Goal: Transaction & Acquisition: Purchase product/service

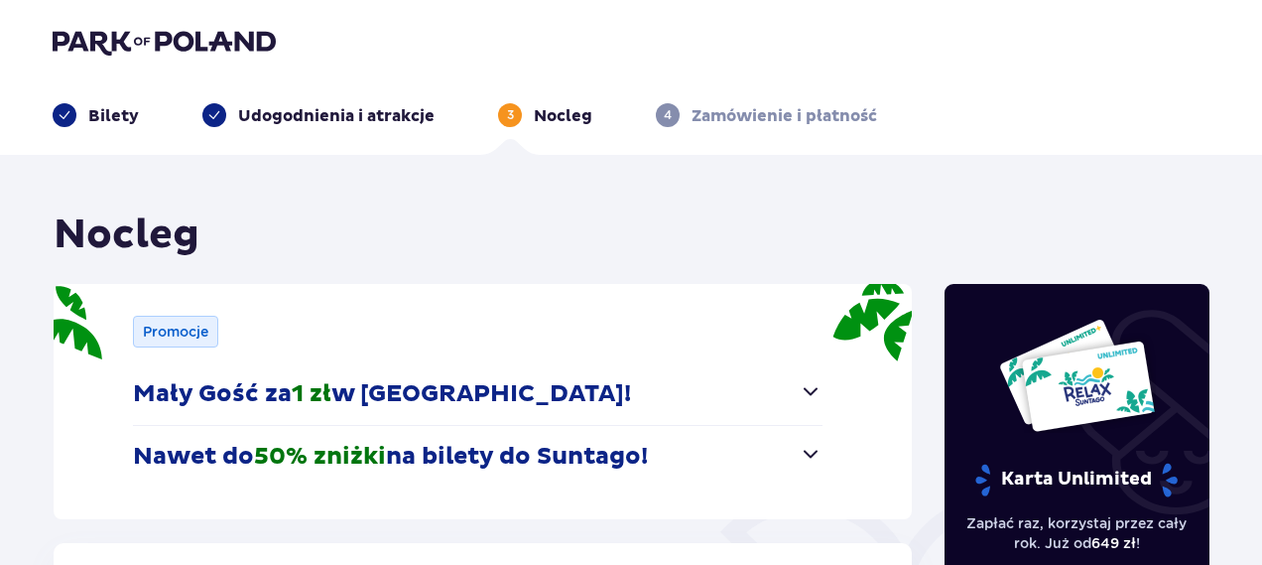
click at [67, 127] on header "Bilety Udogodnienia i atrakcje 3 Nocleg 4 Zamówienie i płatność" at bounding box center [631, 77] width 1262 height 155
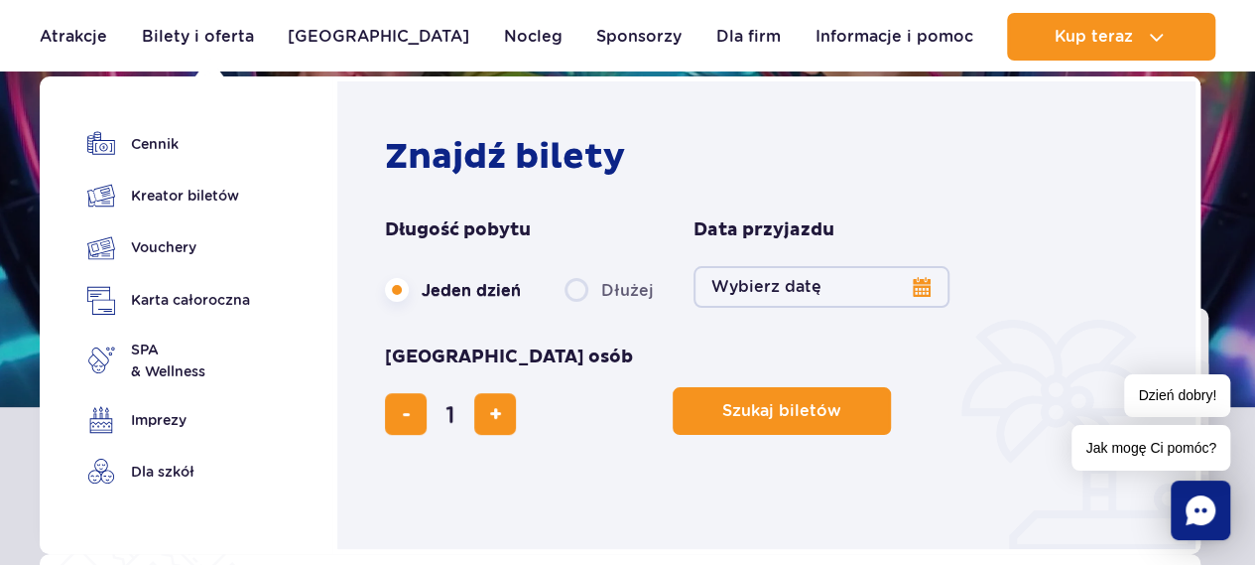
scroll to position [219, 0]
click at [150, 432] on link "Imprezy" at bounding box center [168, 420] width 163 height 28
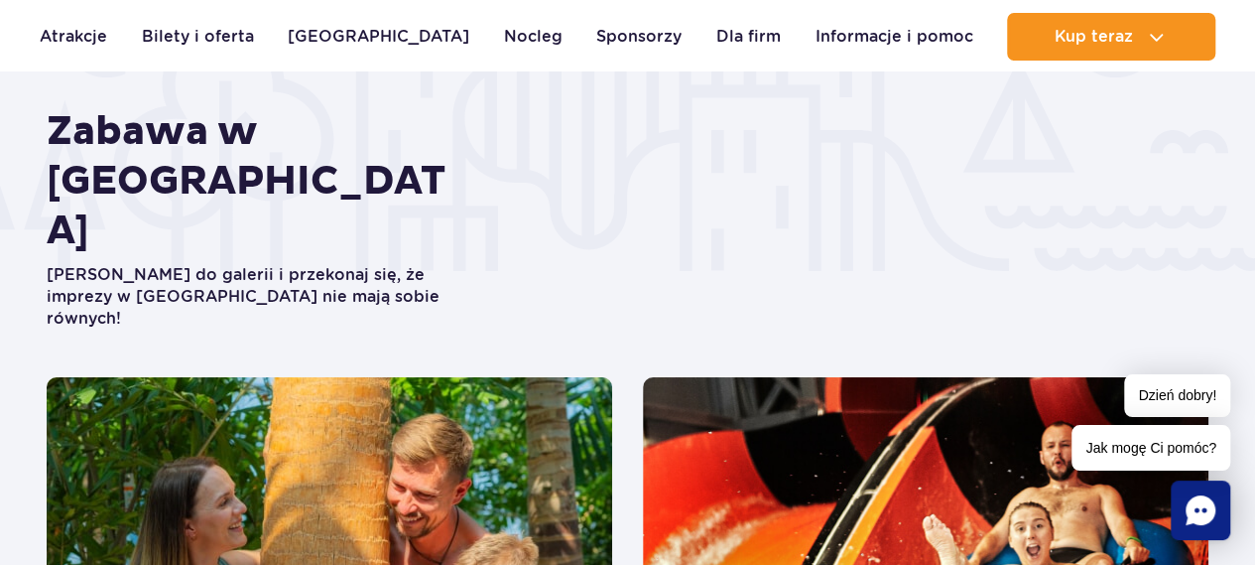
scroll to position [3521, 0]
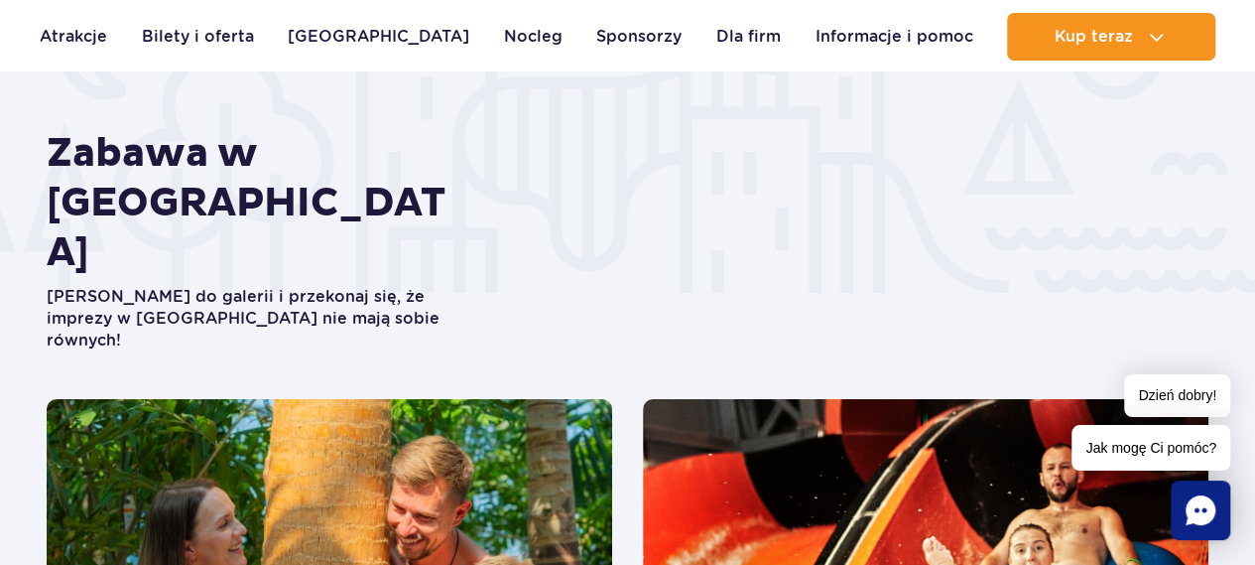
drag, startPoint x: 1073, startPoint y: 154, endPoint x: 601, endPoint y: 220, distance: 476.0
click at [601, 220] on div "Zabawa w Suntago Zajrzyj do galerii i przekonaj się, że imprezy w Suntago nie m…" at bounding box center [628, 264] width 1192 height 270
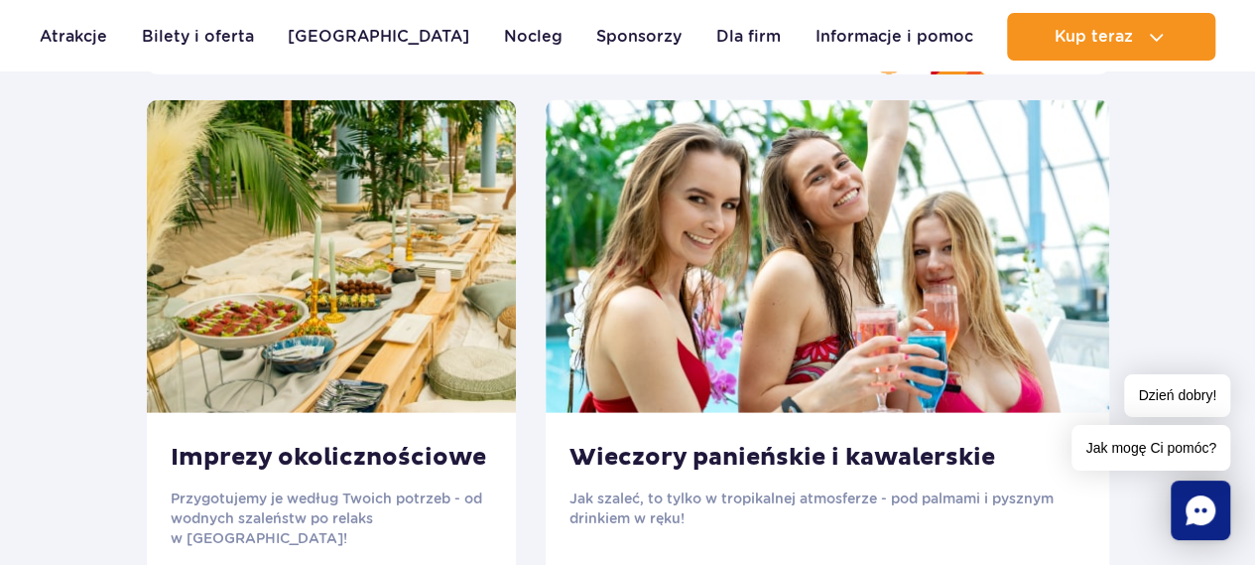
scroll to position [2679, 0]
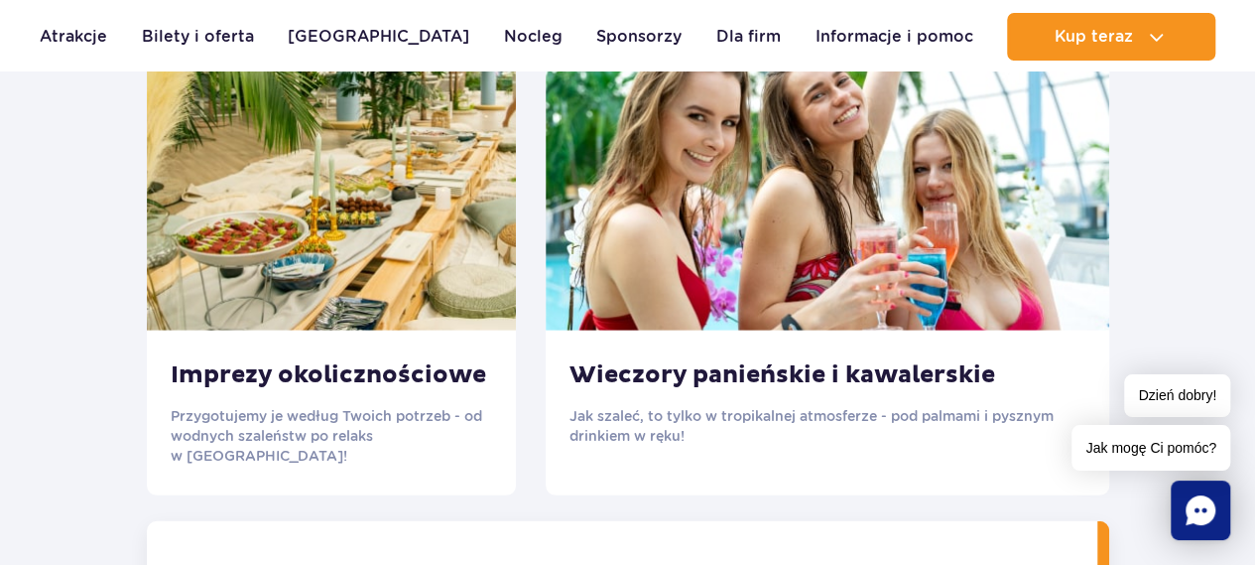
click at [488, 360] on div "Imprezy okolicznościowe Przygotujemy je według Twoich potrzeb - od wodnych szal…" at bounding box center [331, 412] width 369 height 165
click at [360, 415] on p "Przygotujemy je według Twoich potrzeb - od wodnych szaleństw po relaks w saunac…" at bounding box center [331, 436] width 321 height 60
click at [367, 293] on img at bounding box center [331, 174] width 369 height 313
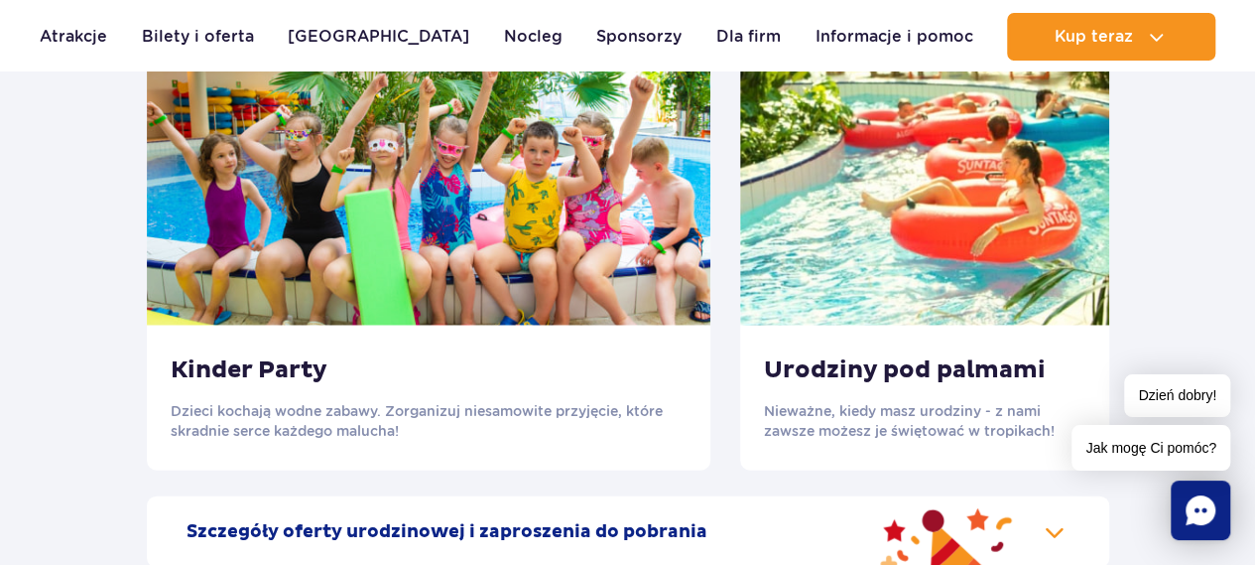
scroll to position [2102, 0]
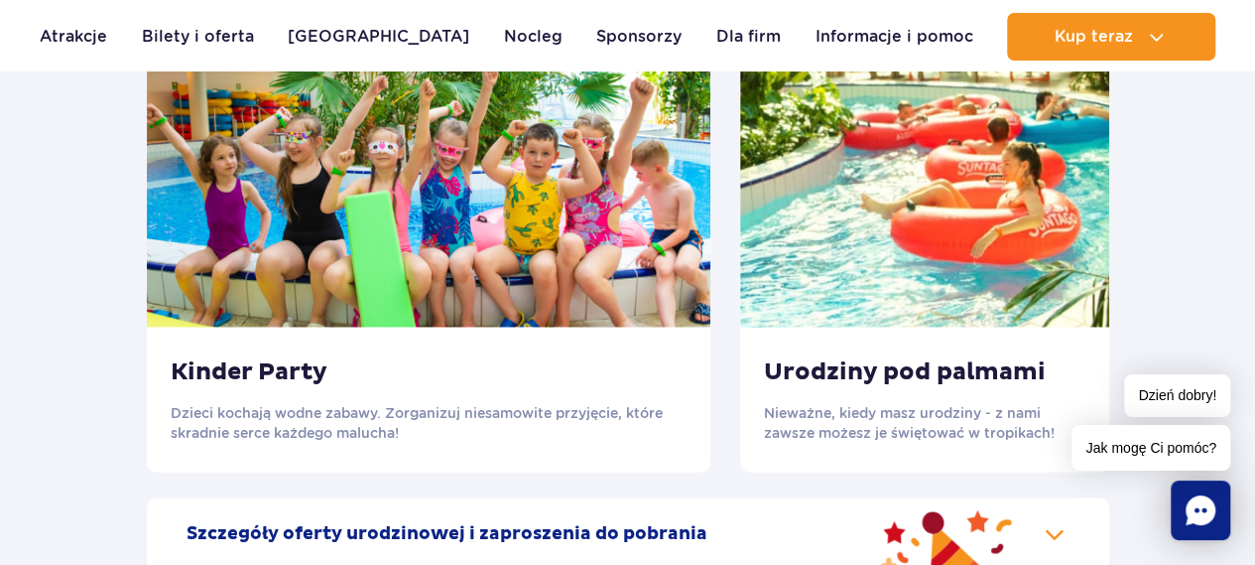
click at [523, 363] on h3 "Kinder Party" at bounding box center [429, 372] width 516 height 30
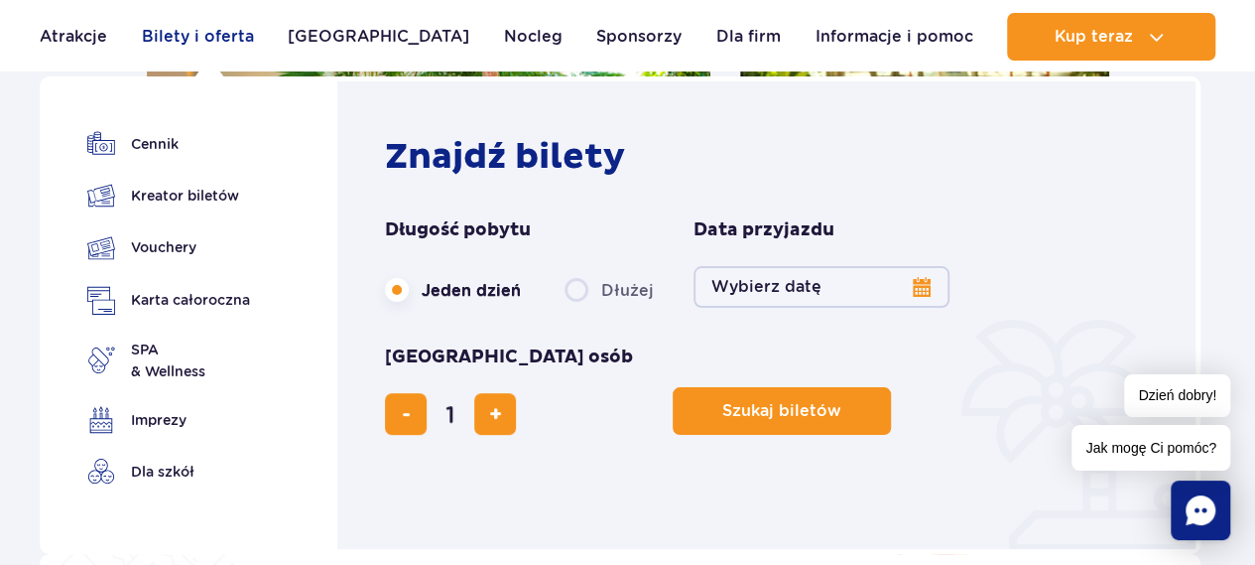
click at [236, 24] on link "Bilety i oferta" at bounding box center [198, 37] width 112 height 48
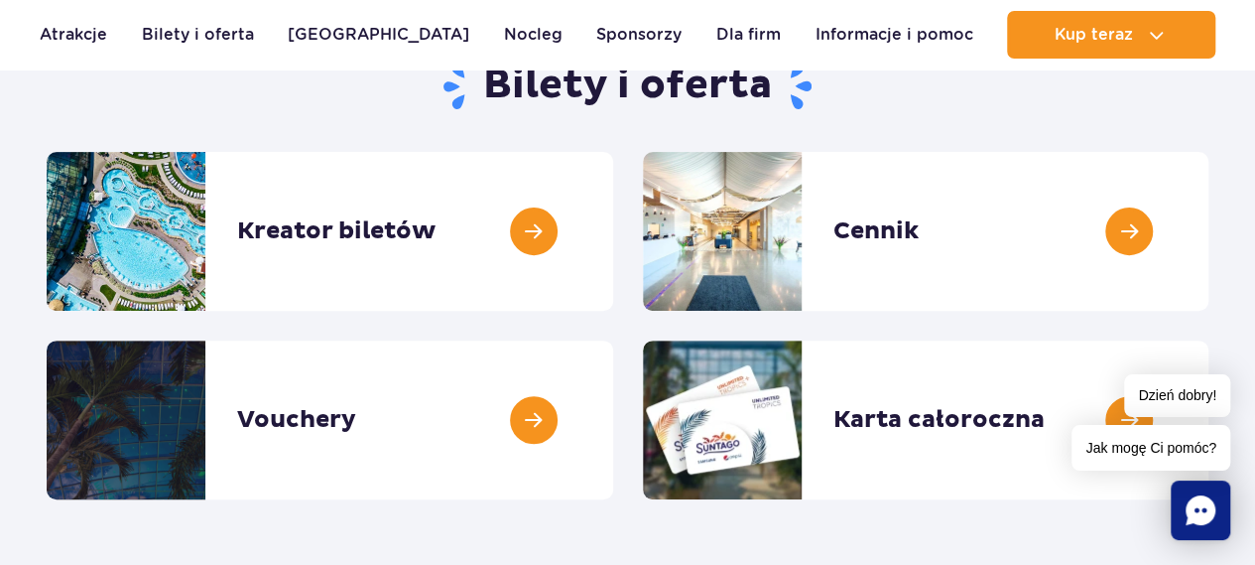
scroll to position [228, 0]
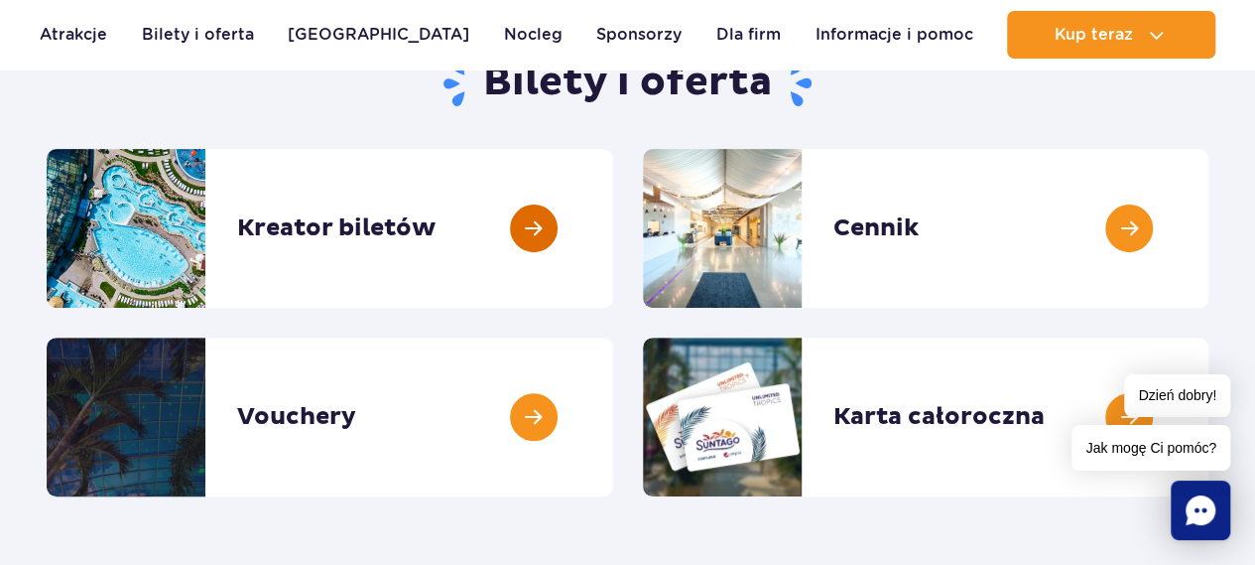
click at [613, 233] on link at bounding box center [613, 228] width 0 height 159
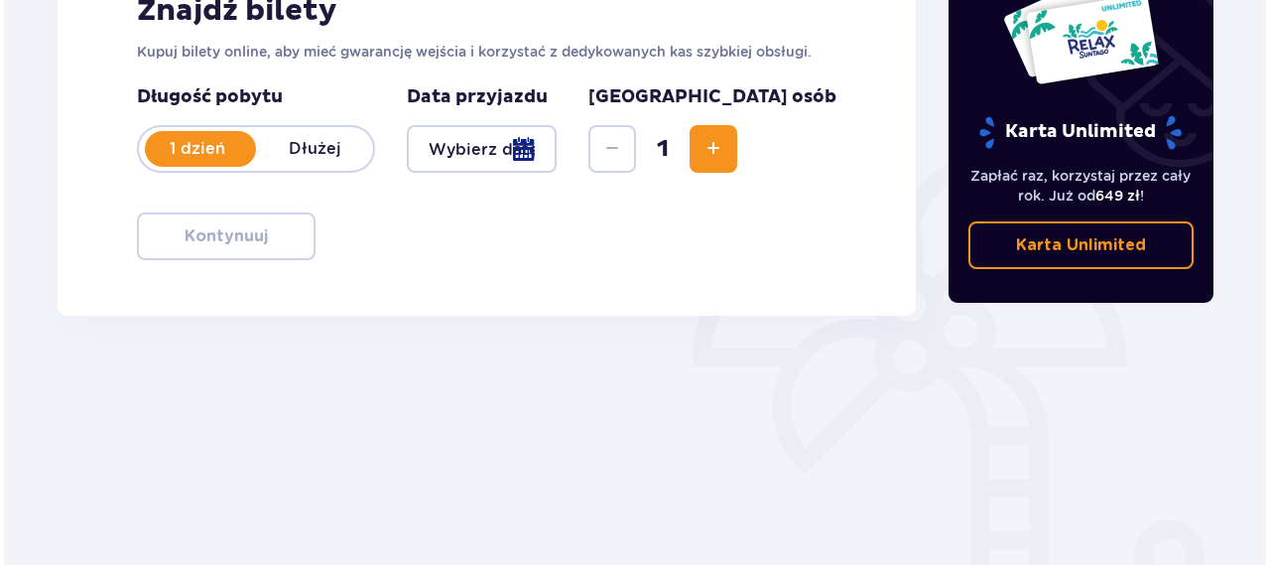
scroll to position [348, 0]
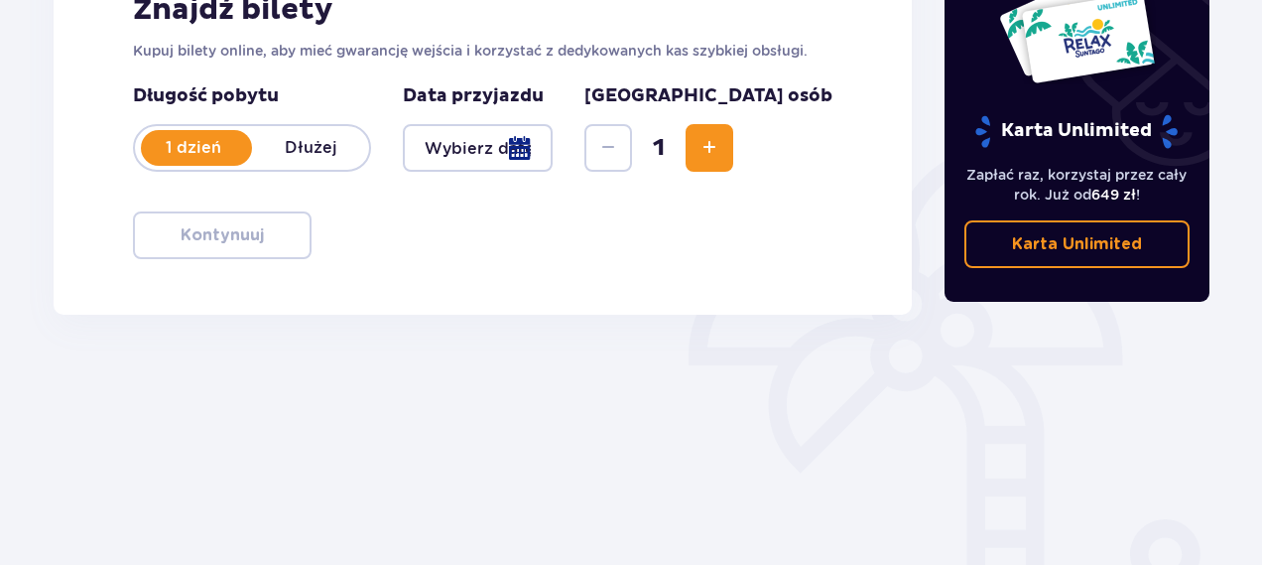
click at [553, 152] on div at bounding box center [478, 148] width 150 height 48
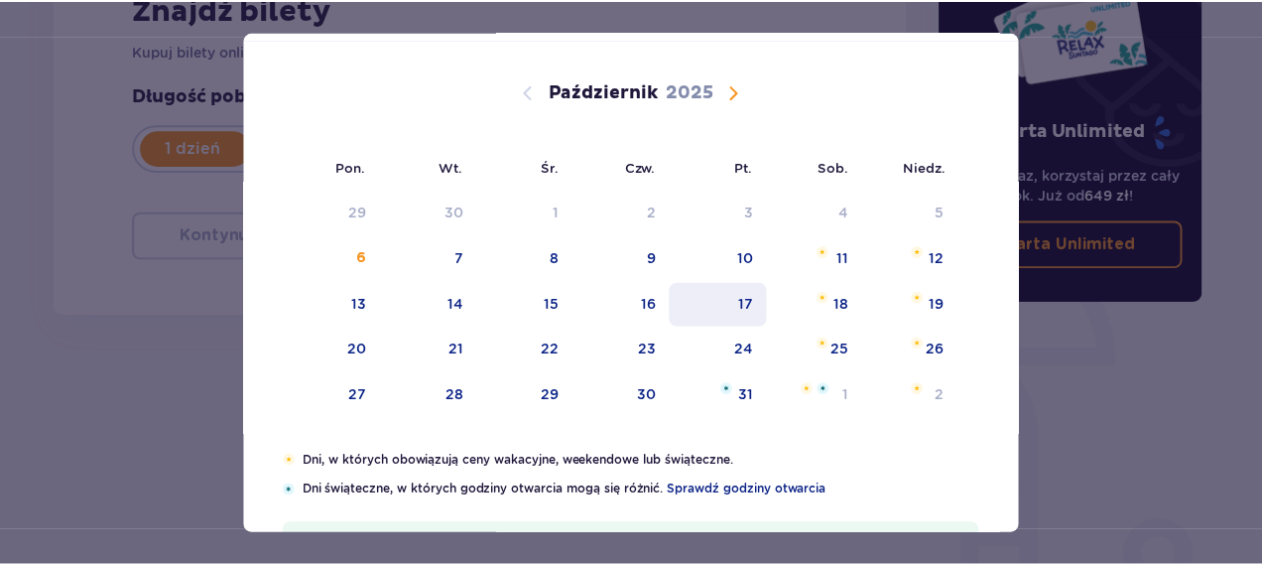
scroll to position [109, 0]
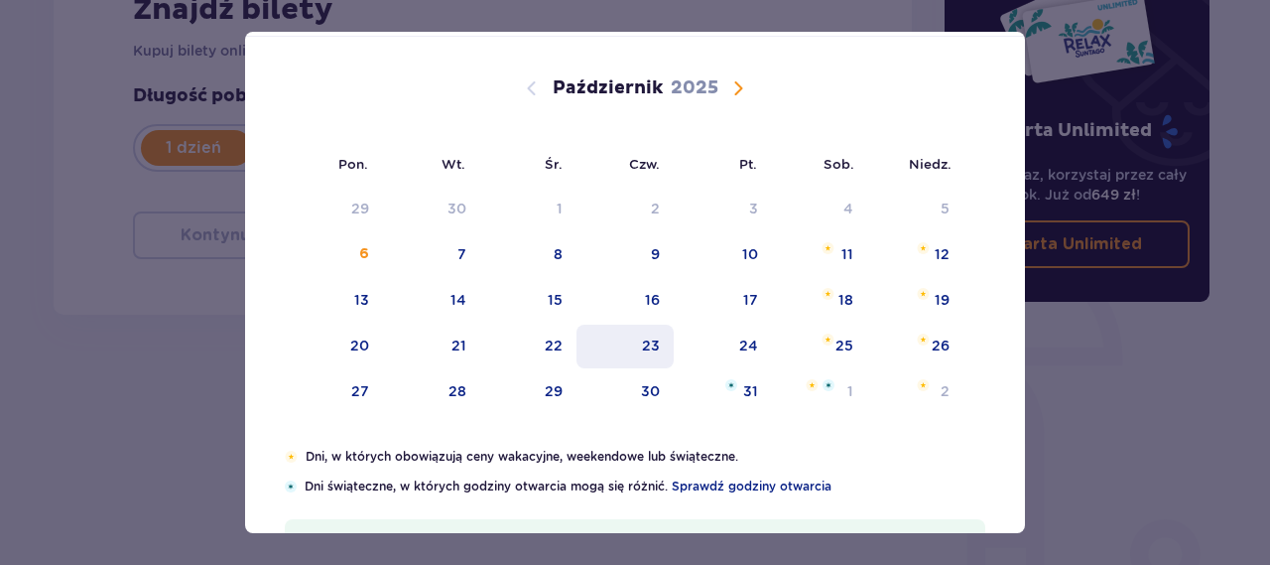
click at [621, 352] on div "23" at bounding box center [625, 346] width 98 height 44
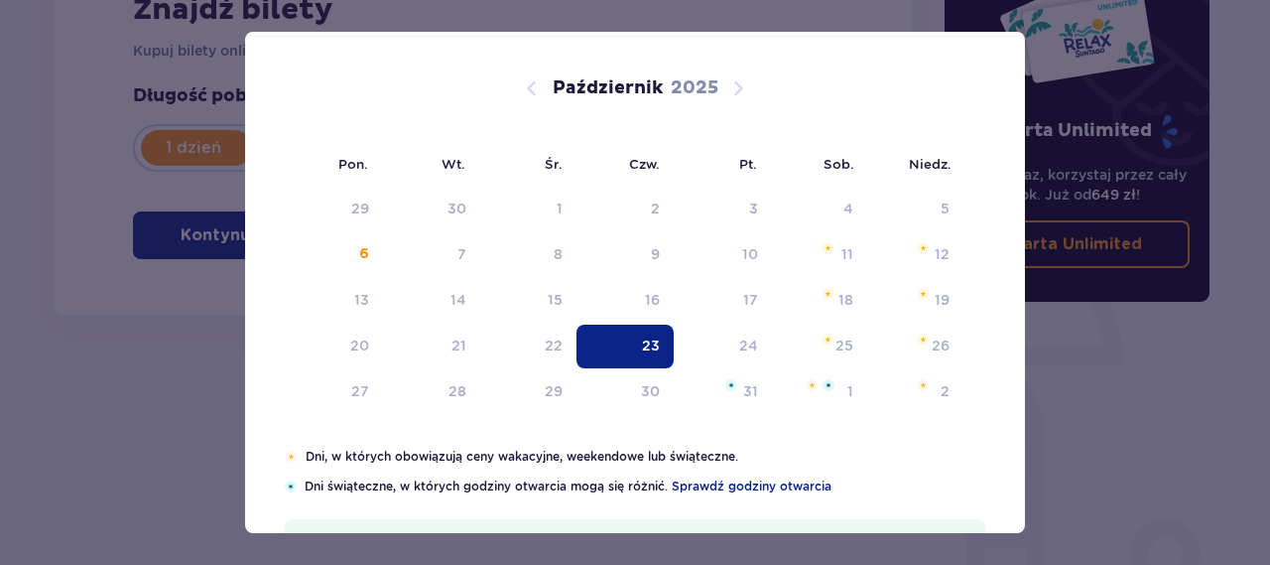
type input "[DATE]"
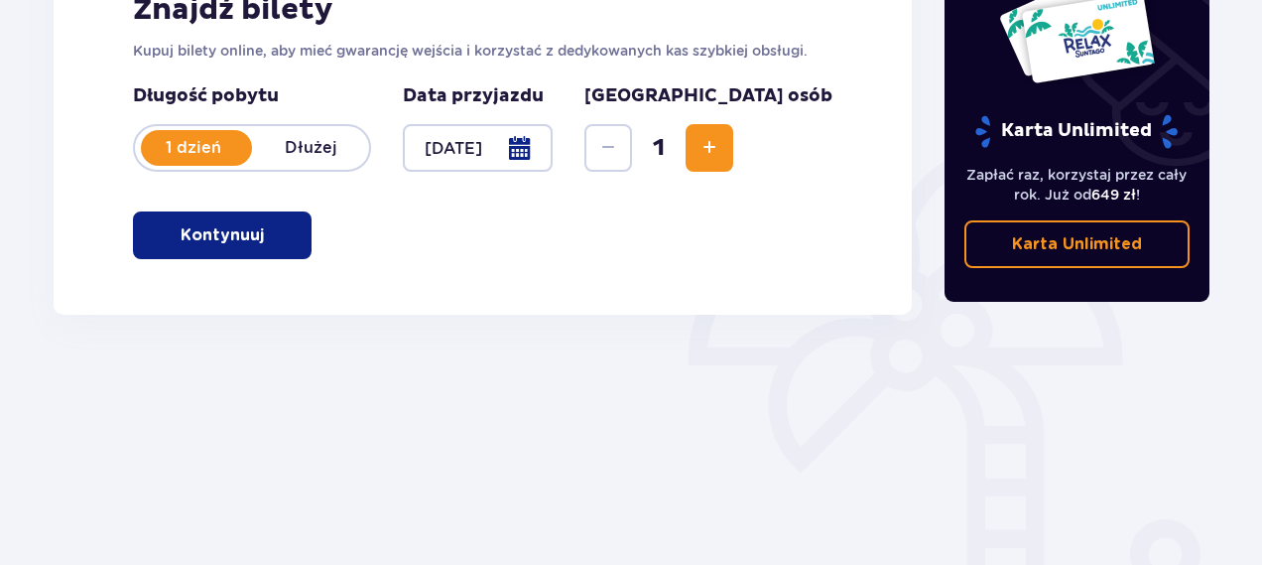
drag, startPoint x: 621, startPoint y: 352, endPoint x: 809, endPoint y: 146, distance: 278.9
click at [721, 146] on span "Zwiększ" at bounding box center [710, 148] width 24 height 24
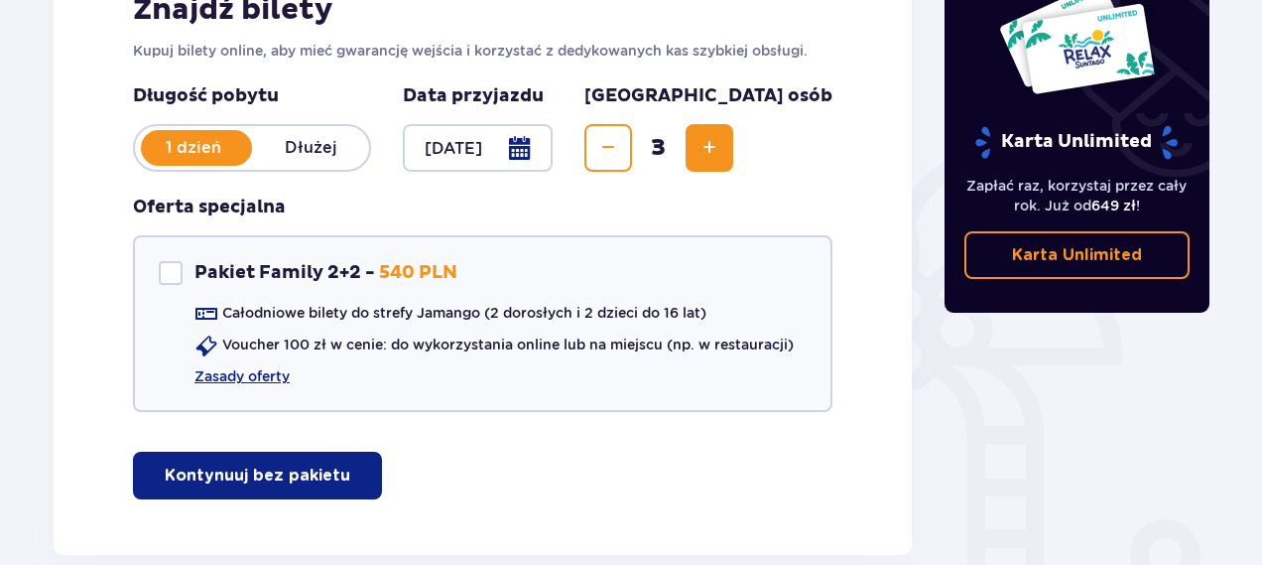
click at [721, 146] on span "Zwiększ" at bounding box center [710, 148] width 24 height 24
click at [620, 138] on span "Zmniejsz" at bounding box center [608, 148] width 24 height 24
click at [282, 473] on p "Kontynuuj bez pakietu" at bounding box center [258, 475] width 186 height 22
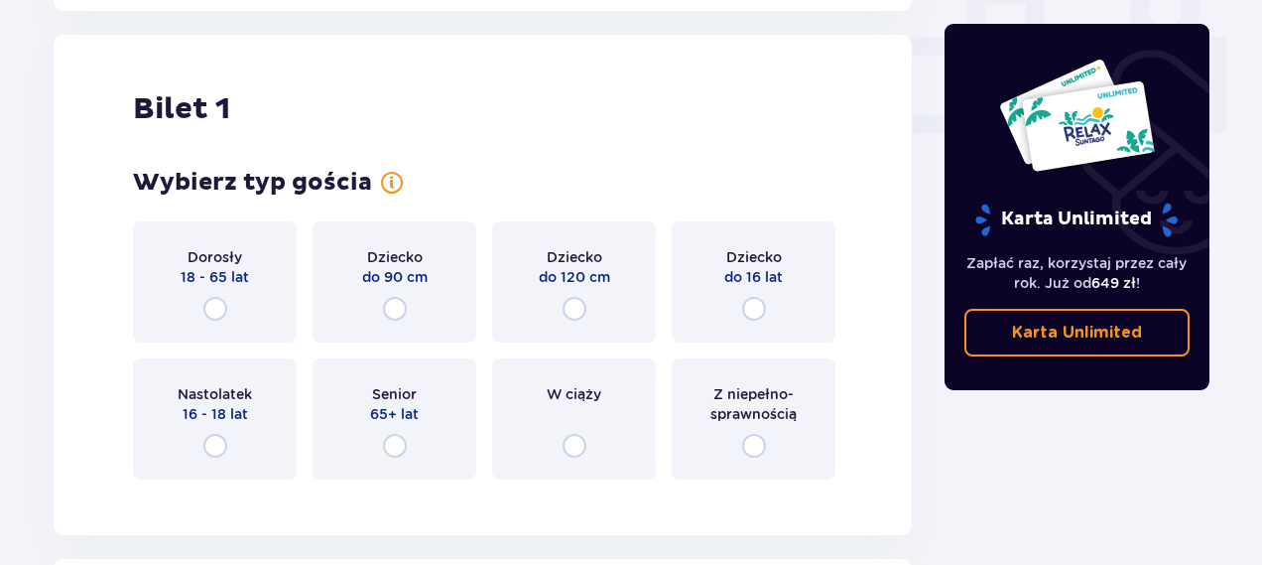
scroll to position [903, 0]
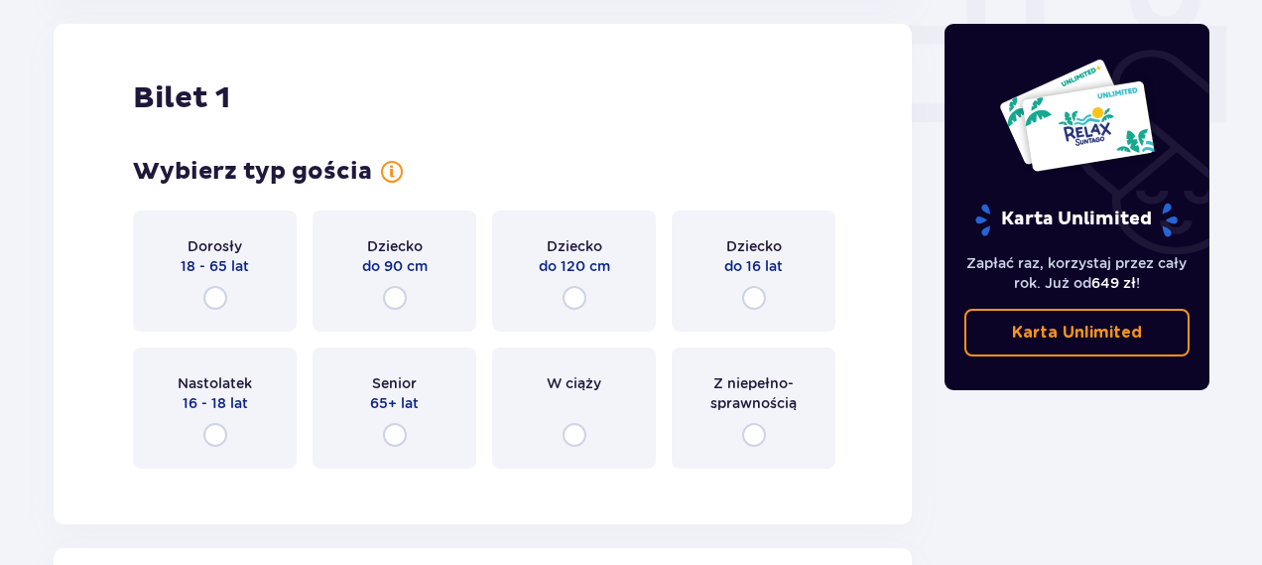
click at [254, 293] on div "Dorosły 18 - 65 lat" at bounding box center [215, 270] width 164 height 121
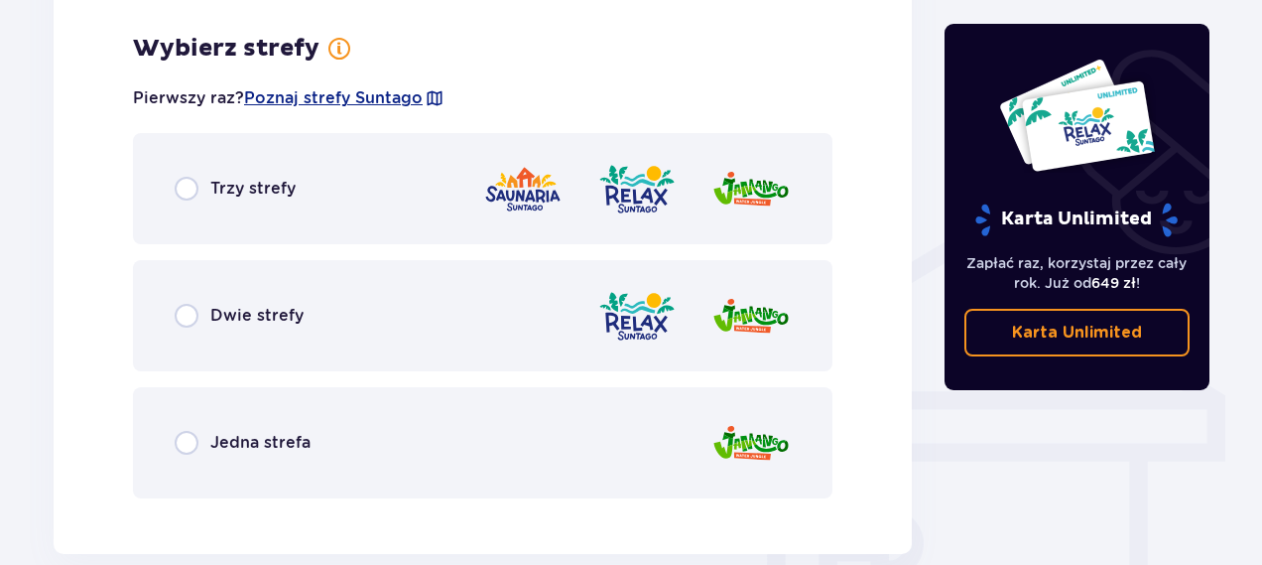
scroll to position [1387, 0]
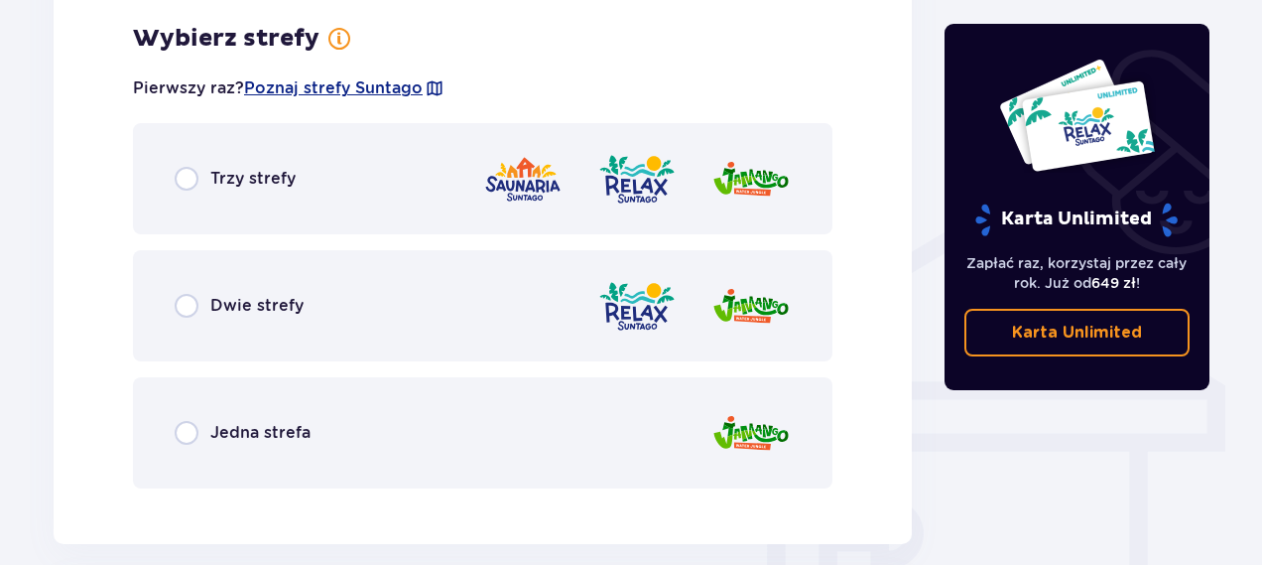
click at [220, 447] on div "Jedna strefa" at bounding box center [483, 432] width 700 height 111
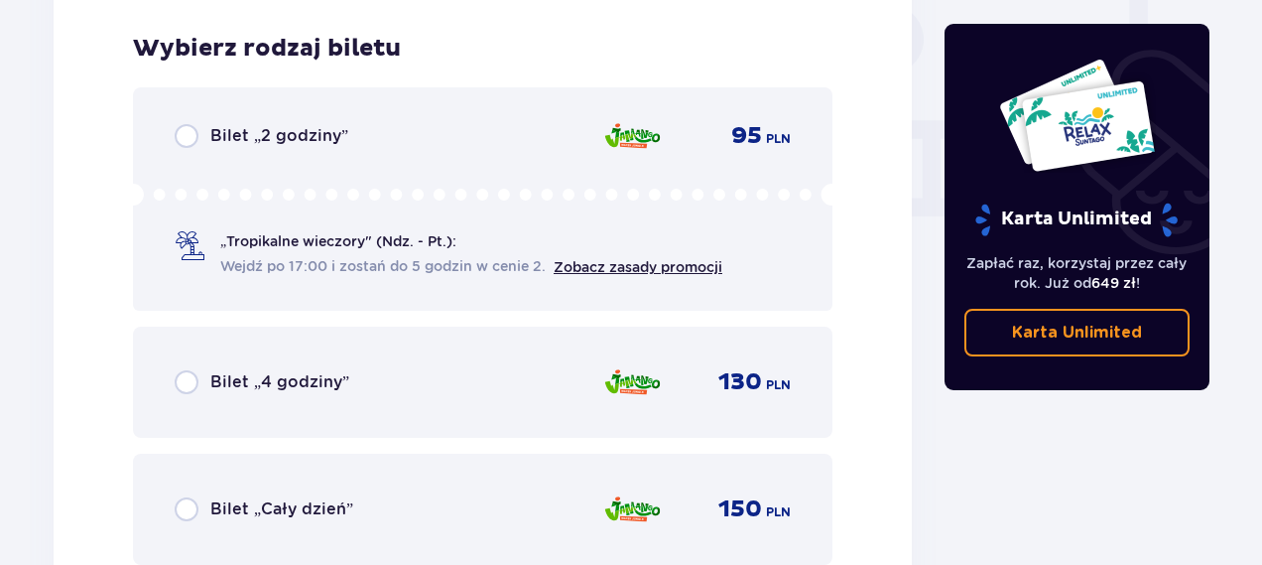
scroll to position [1891, 0]
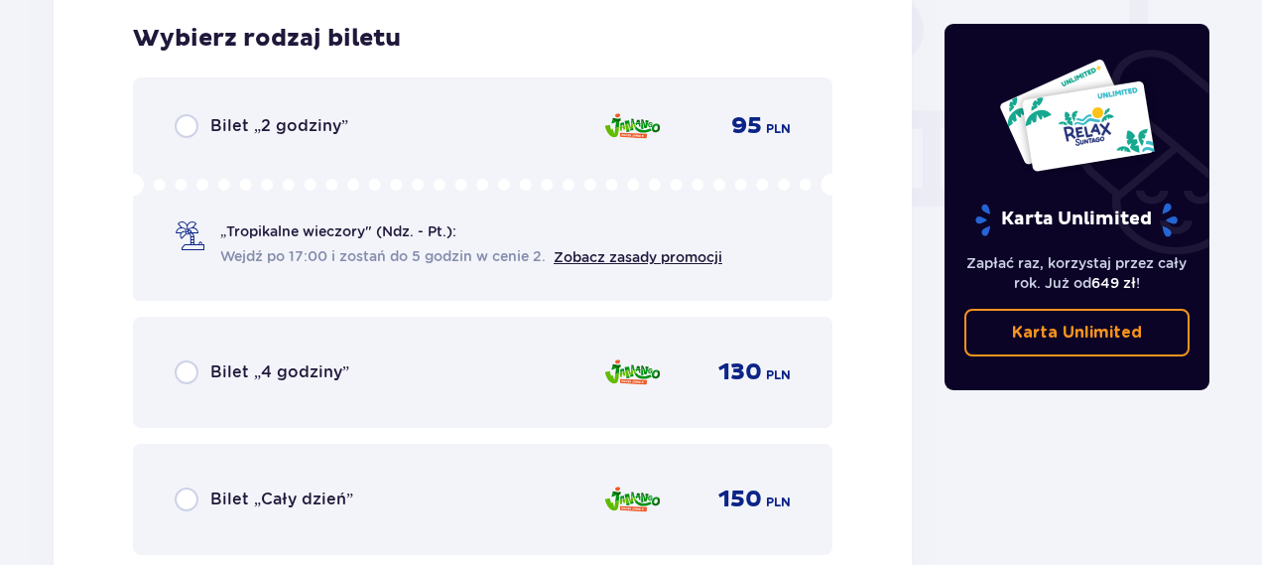
click at [172, 374] on div "Bilet „4 godziny” 130 PLN" at bounding box center [483, 372] width 700 height 111
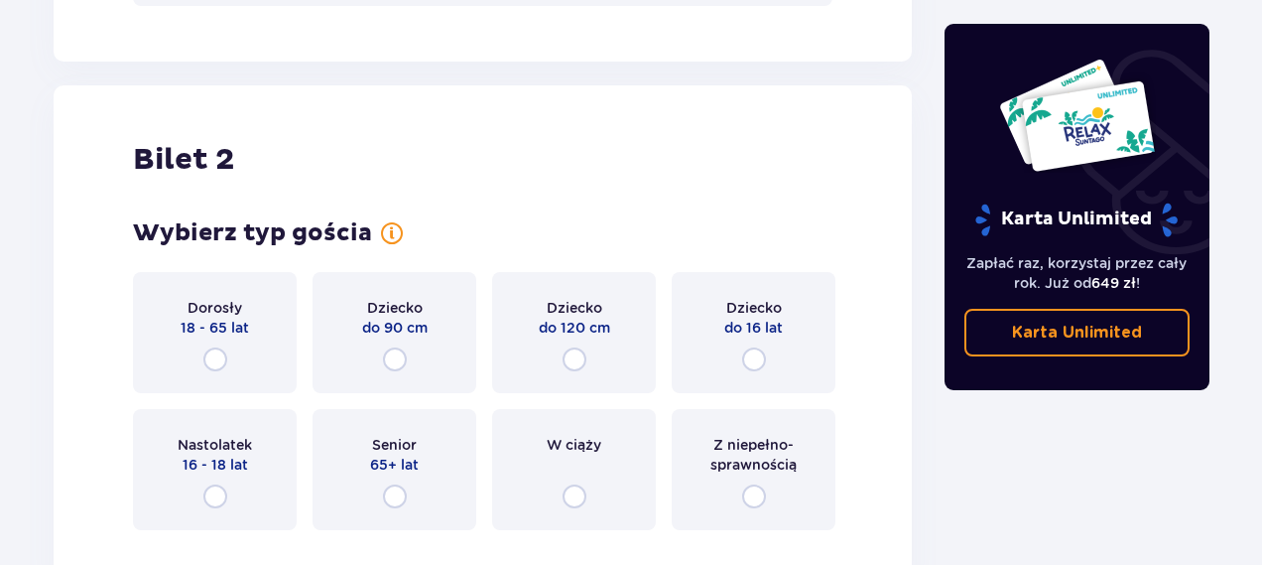
scroll to position [2501, 0]
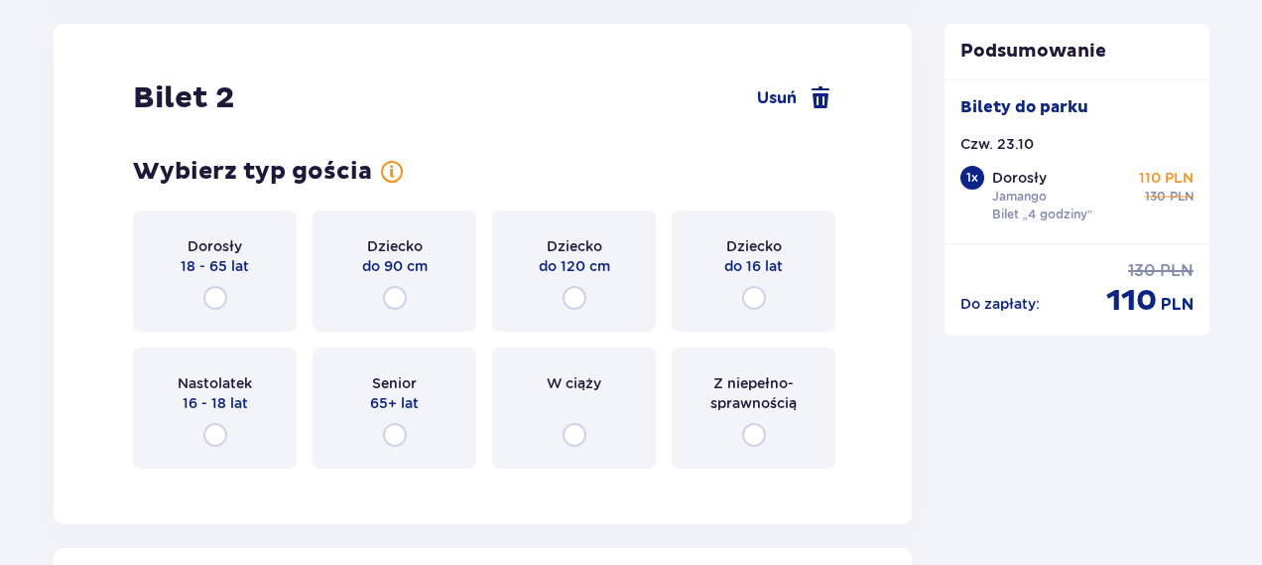
click at [736, 273] on span "do 16 lat" at bounding box center [753, 266] width 59 height 20
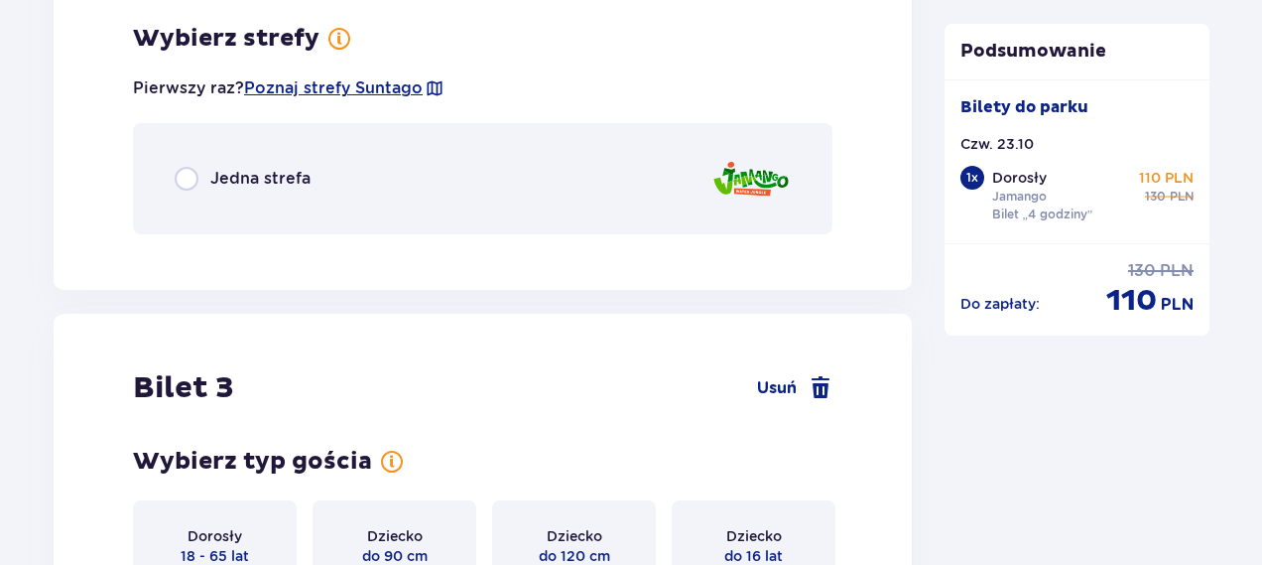
scroll to position [2985, 0]
click at [470, 171] on div "Jedna strefa" at bounding box center [483, 179] width 700 height 111
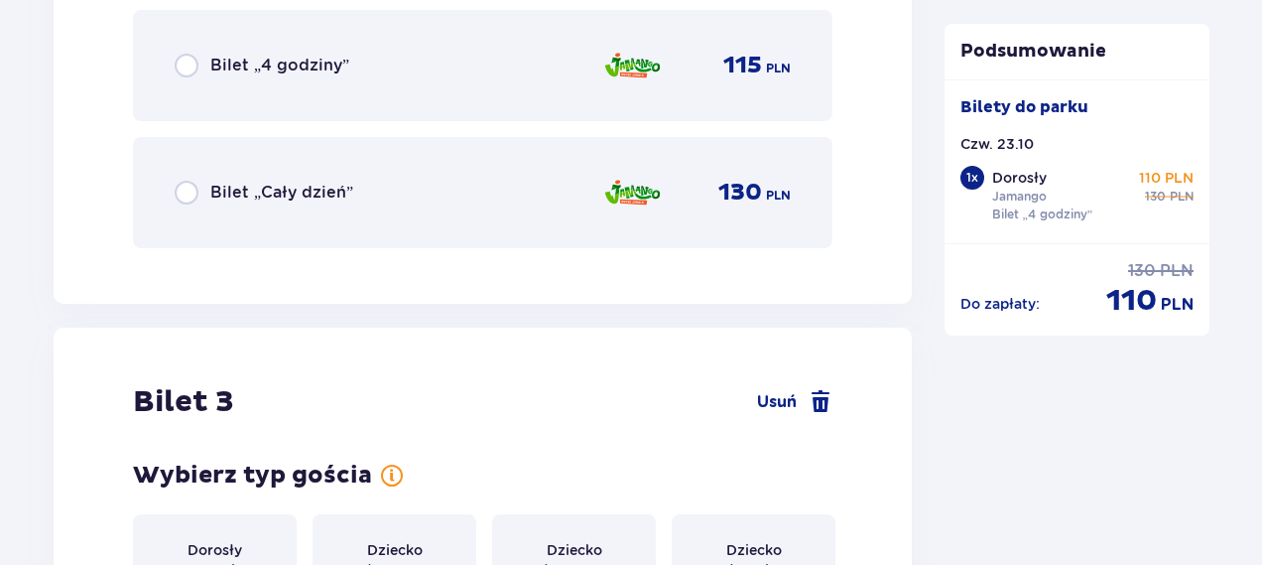
scroll to position [3543, 0]
drag, startPoint x: 536, startPoint y: 193, endPoint x: 18, endPoint y: 174, distance: 518.3
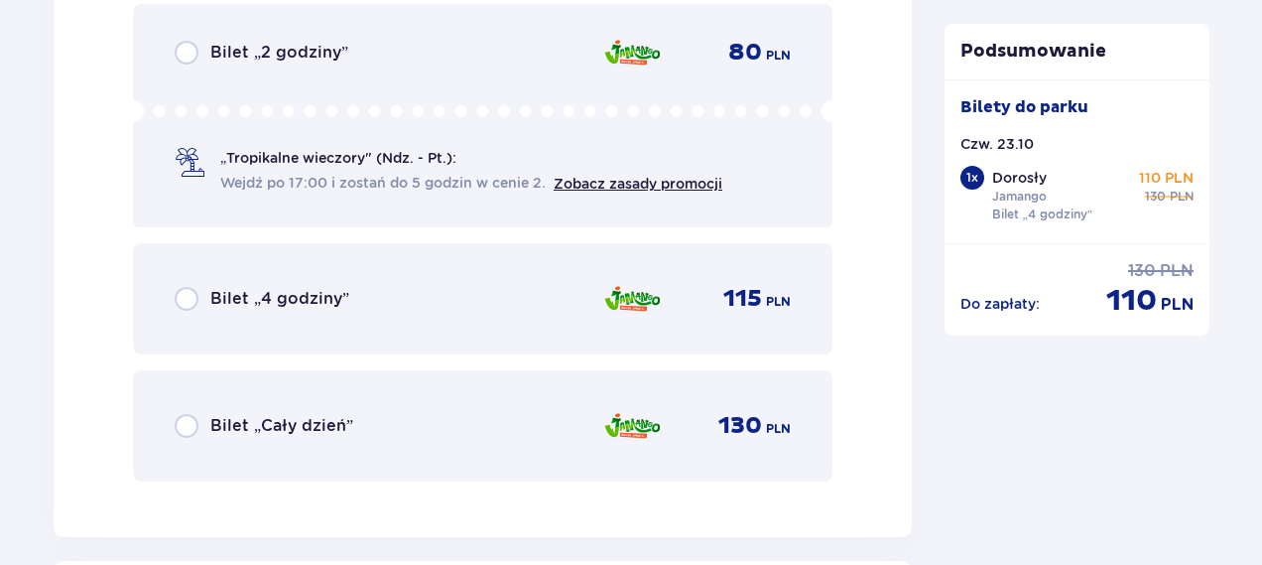
scroll to position [3321, 0]
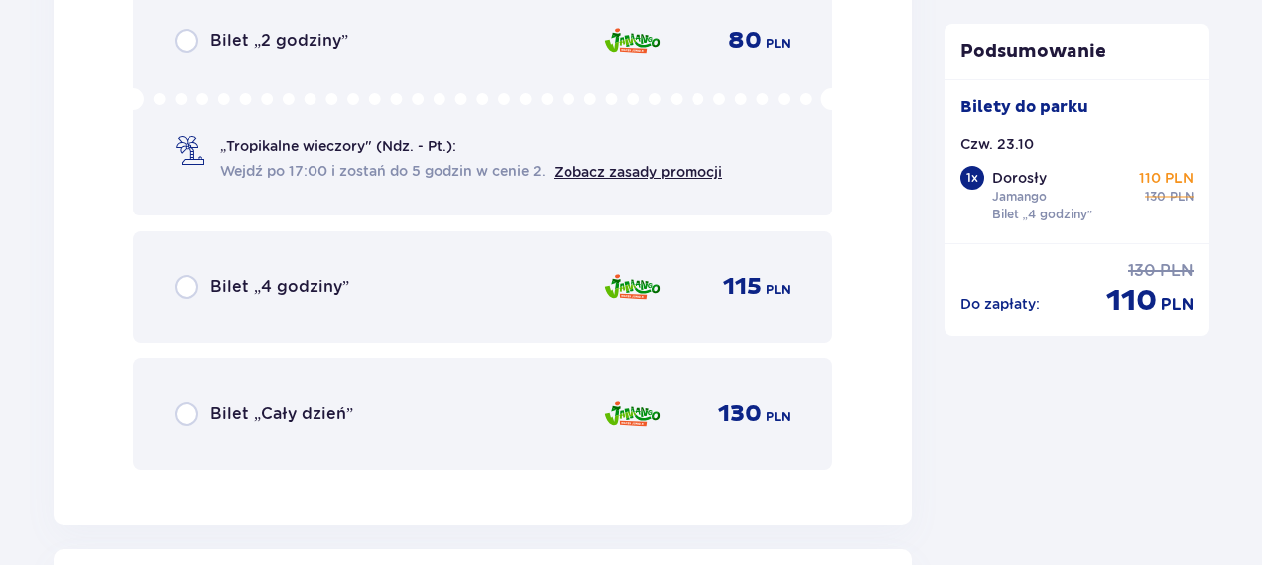
click at [190, 282] on input "radio" at bounding box center [187, 287] width 24 height 24
radio input "true"
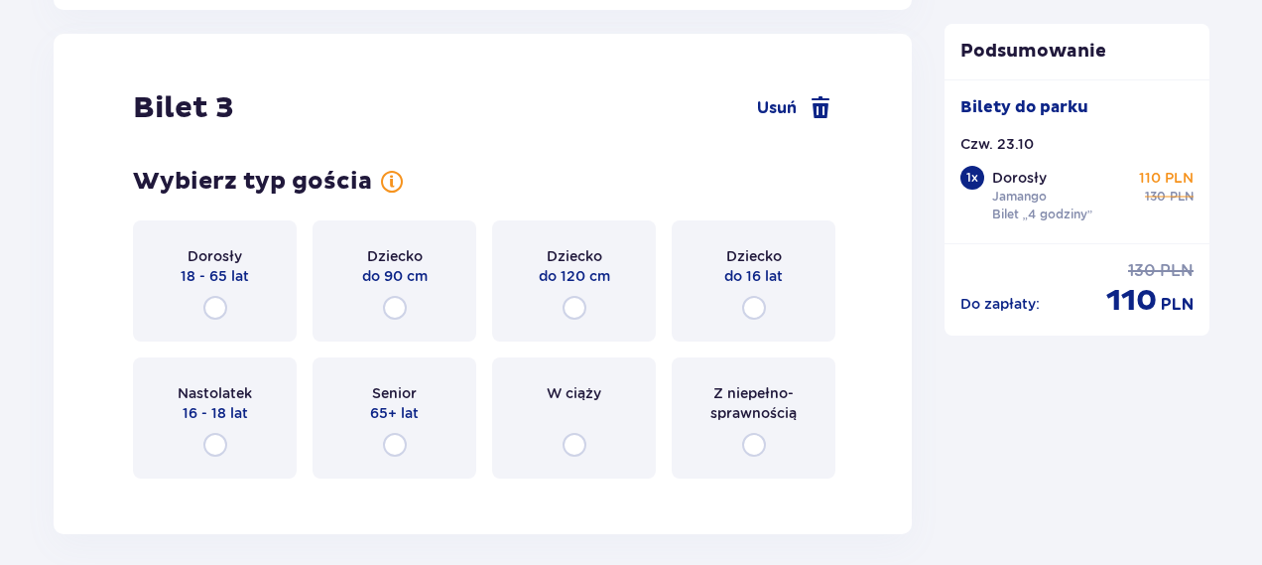
scroll to position [3846, 0]
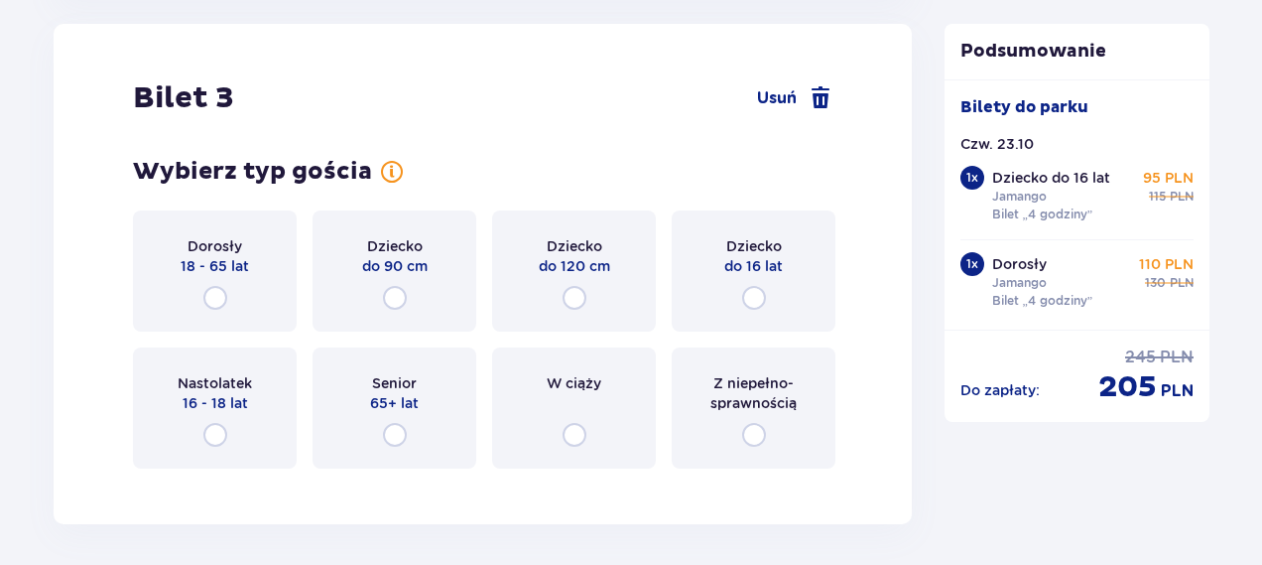
click at [753, 296] on input "radio" at bounding box center [754, 298] width 24 height 24
radio input "true"
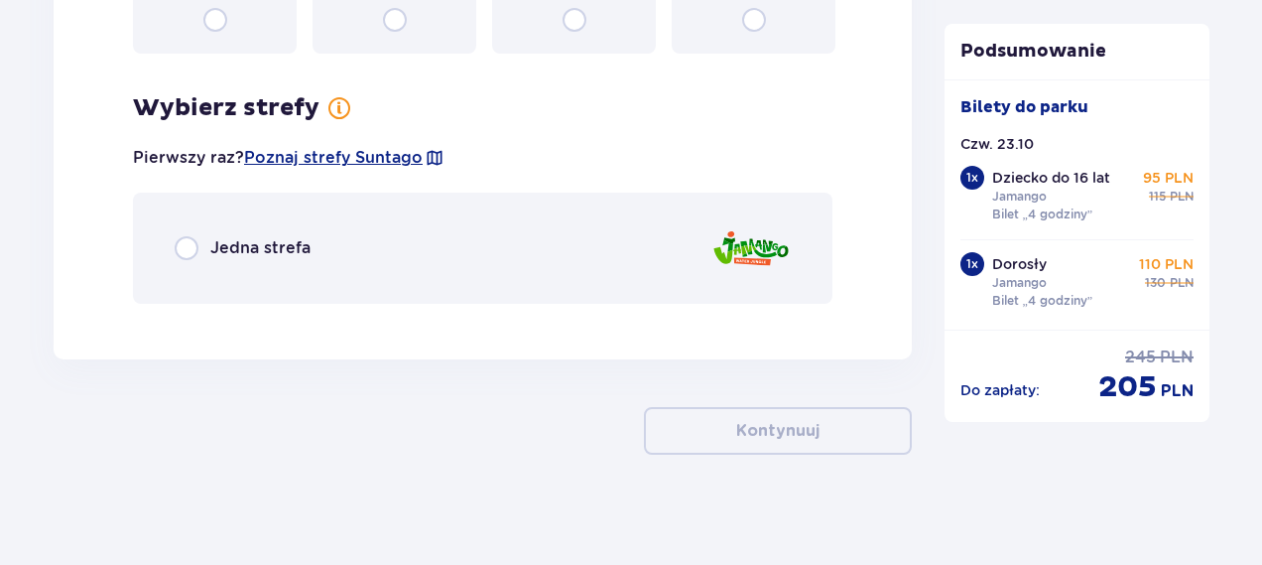
scroll to position [4269, 0]
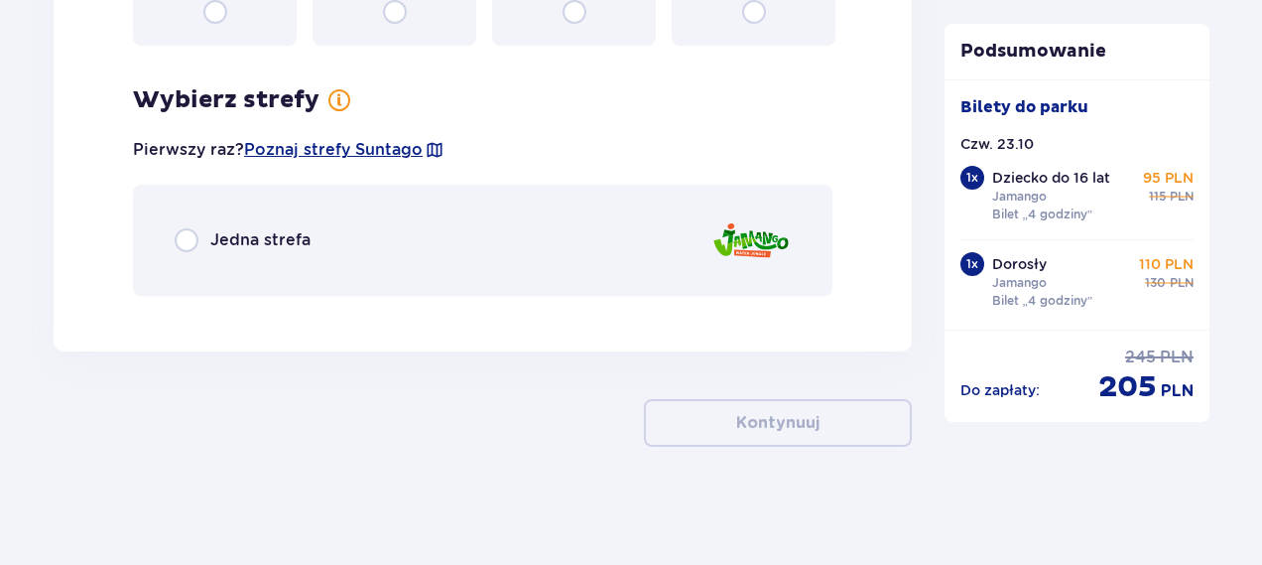
click at [210, 241] on span "Jedna strefa" at bounding box center [260, 240] width 100 height 22
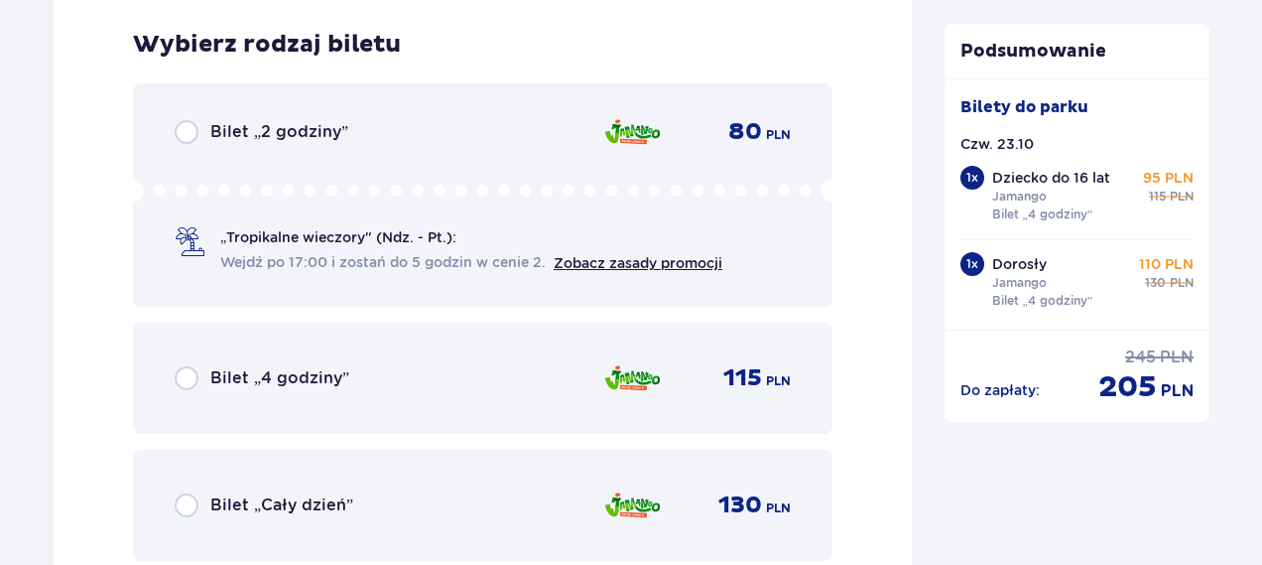
scroll to position [4580, 0]
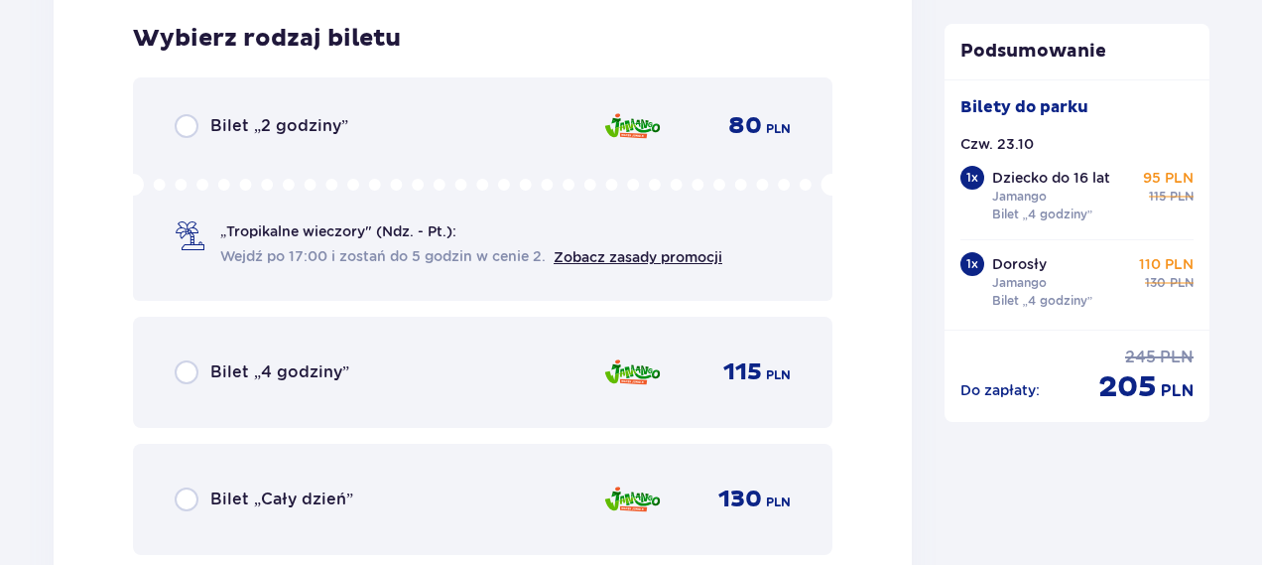
click at [280, 369] on span "Bilet „4 godziny”" at bounding box center [279, 372] width 139 height 22
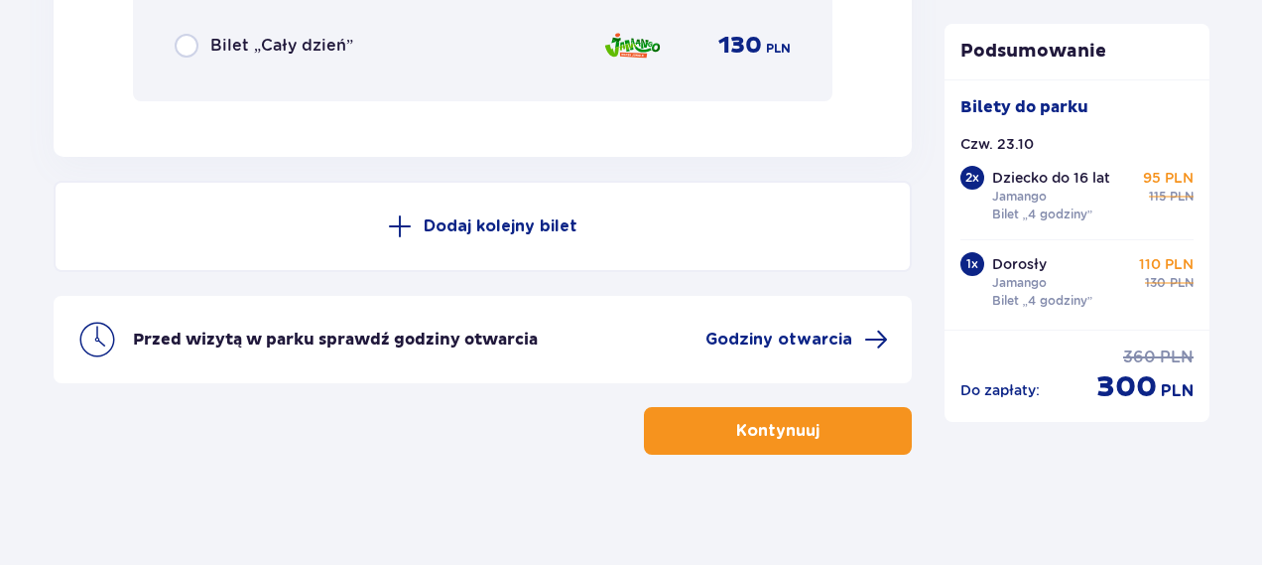
scroll to position [5043, 0]
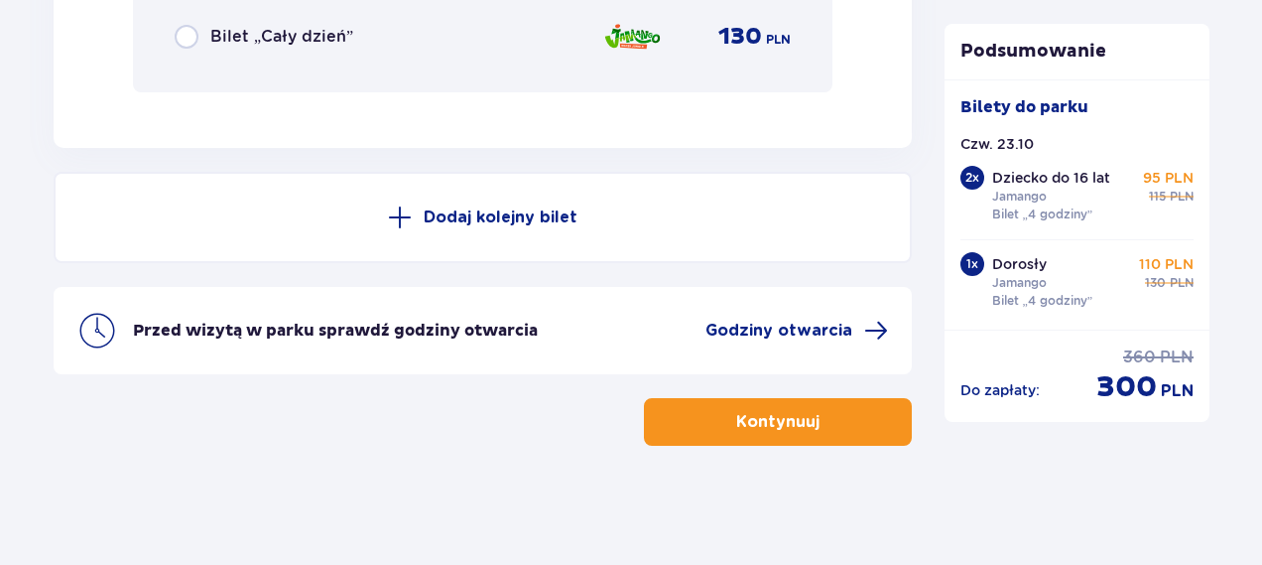
click at [481, 207] on p "Dodaj kolejny bilet" at bounding box center [501, 217] width 154 height 22
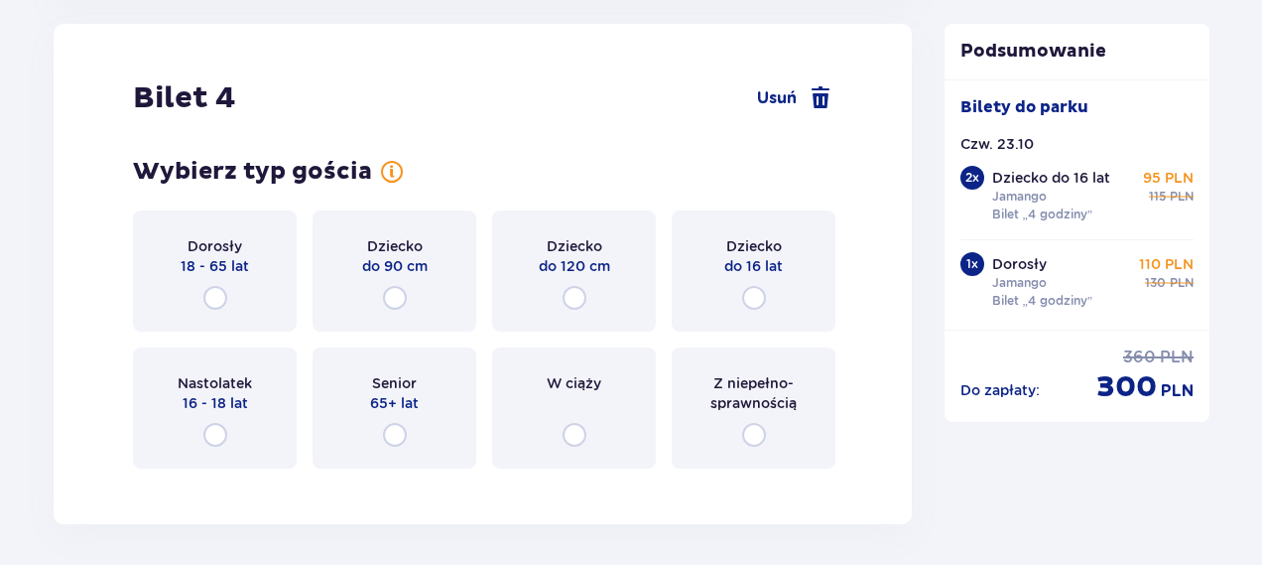
scroll to position [5294, 0]
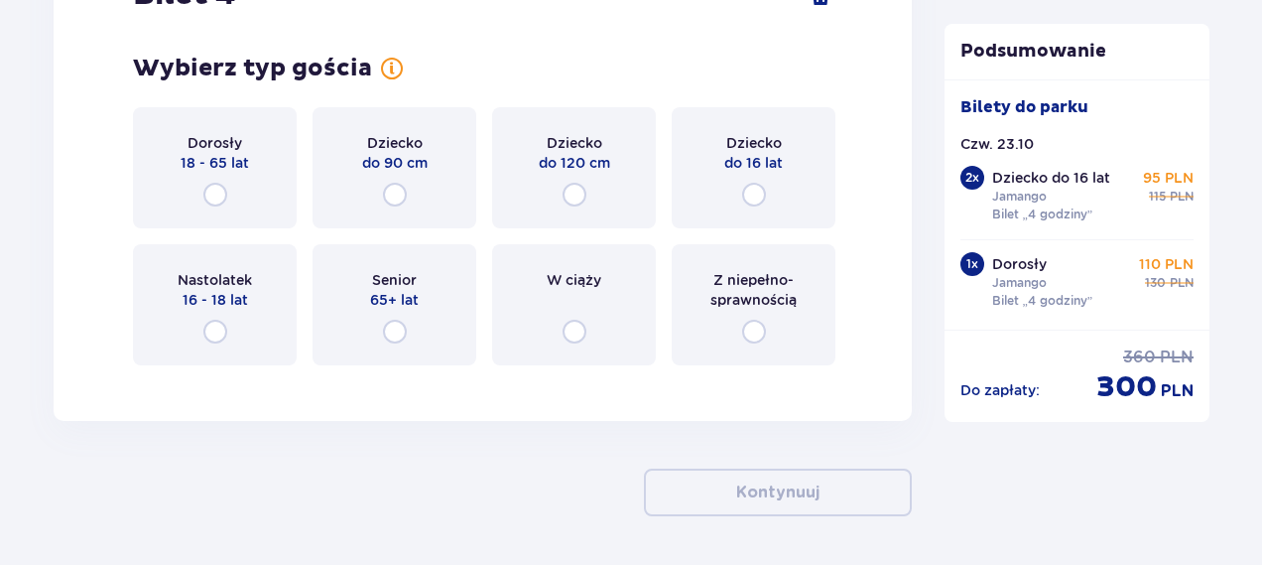
click at [389, 195] on input "radio" at bounding box center [395, 195] width 24 height 24
radio input "true"
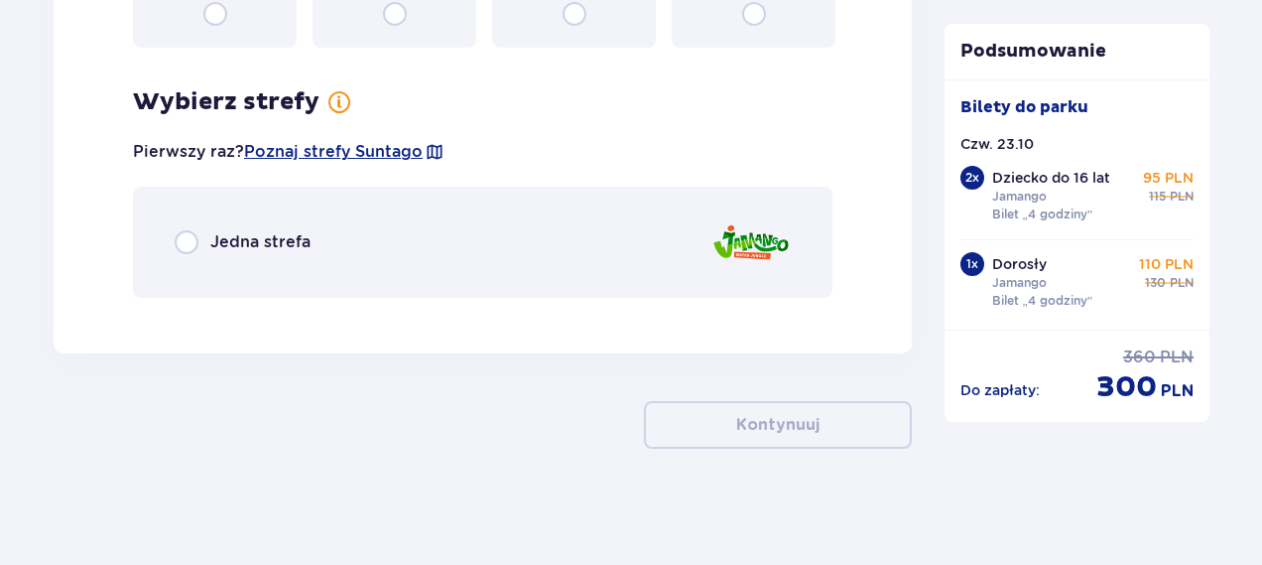
scroll to position [5614, 0]
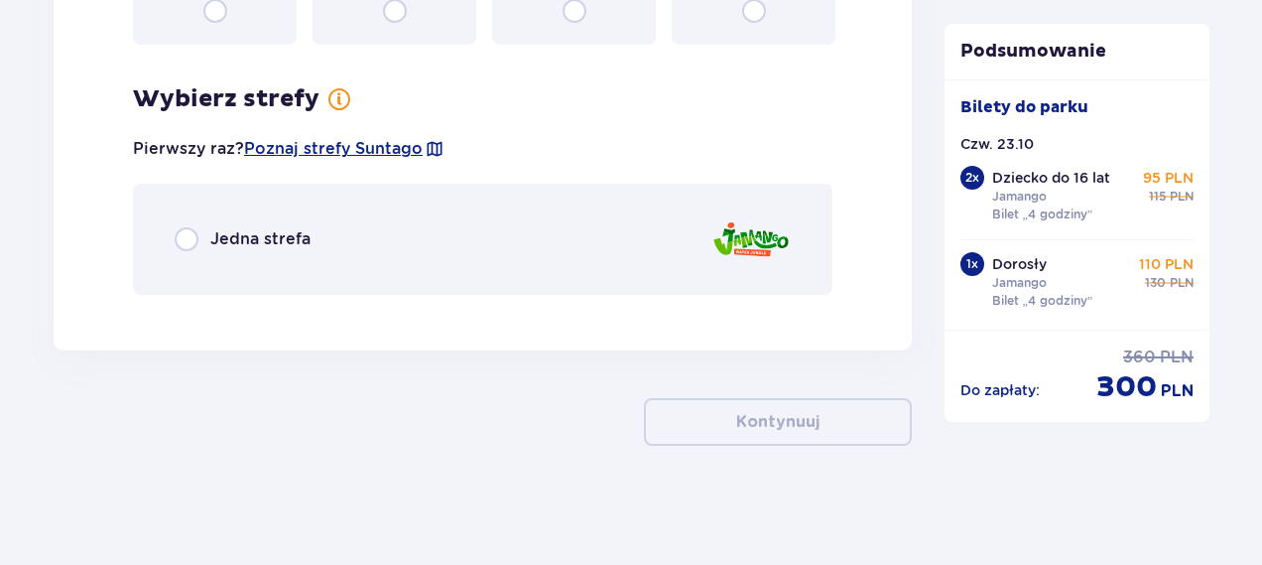
click at [282, 240] on span "Jedna strefa" at bounding box center [260, 239] width 100 height 22
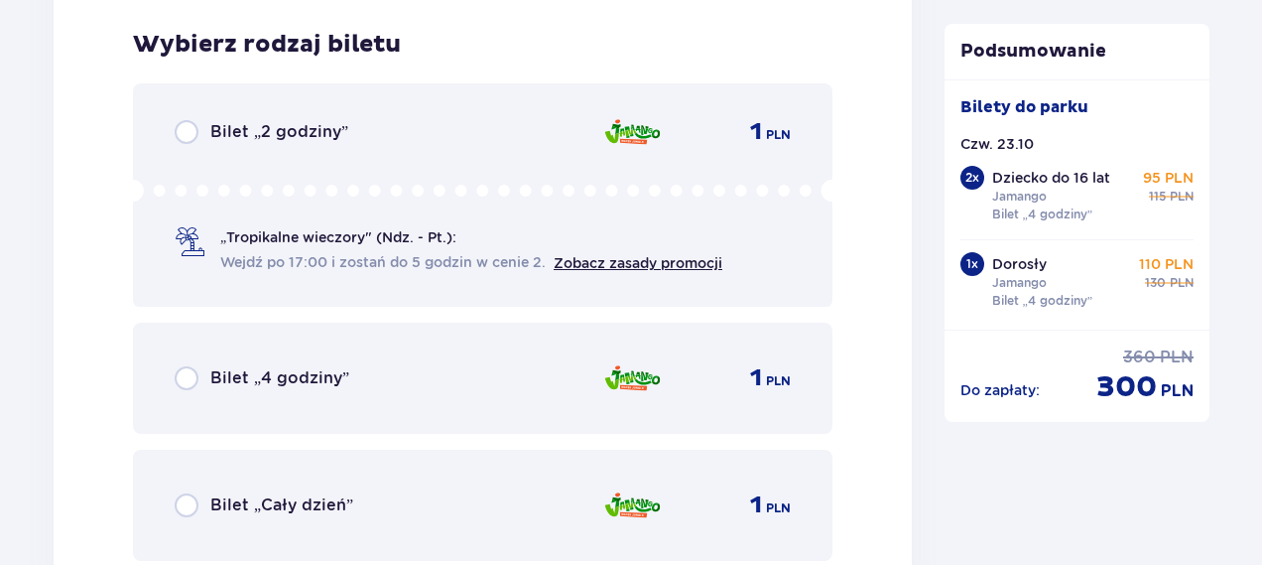
scroll to position [5925, 0]
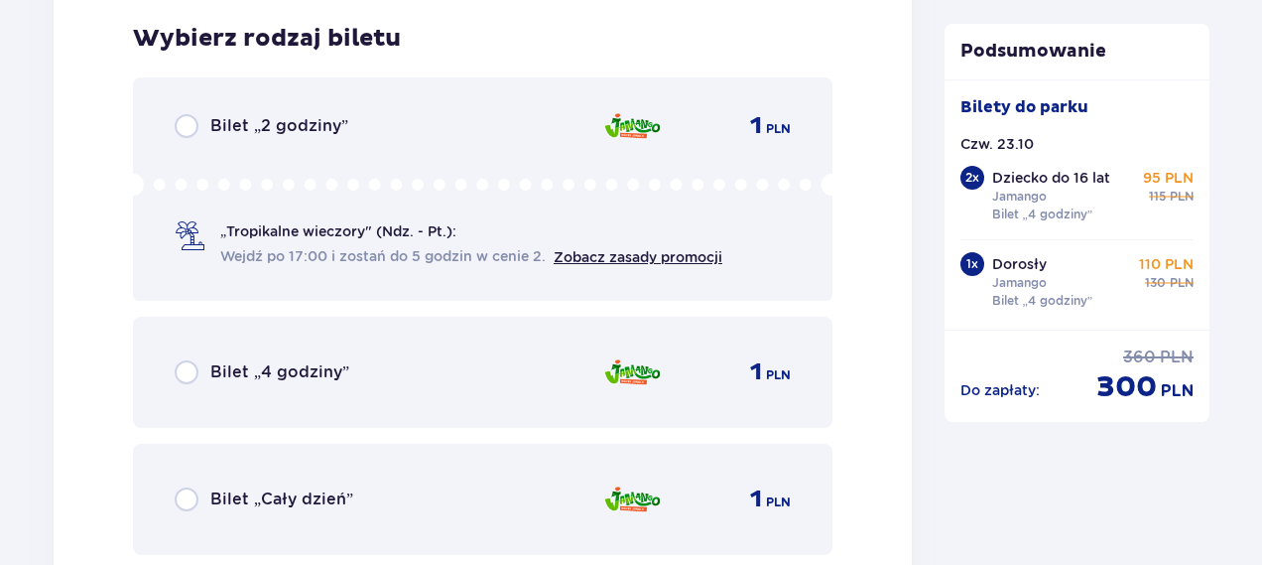
click at [183, 380] on input "radio" at bounding box center [187, 372] width 24 height 24
radio input "true"
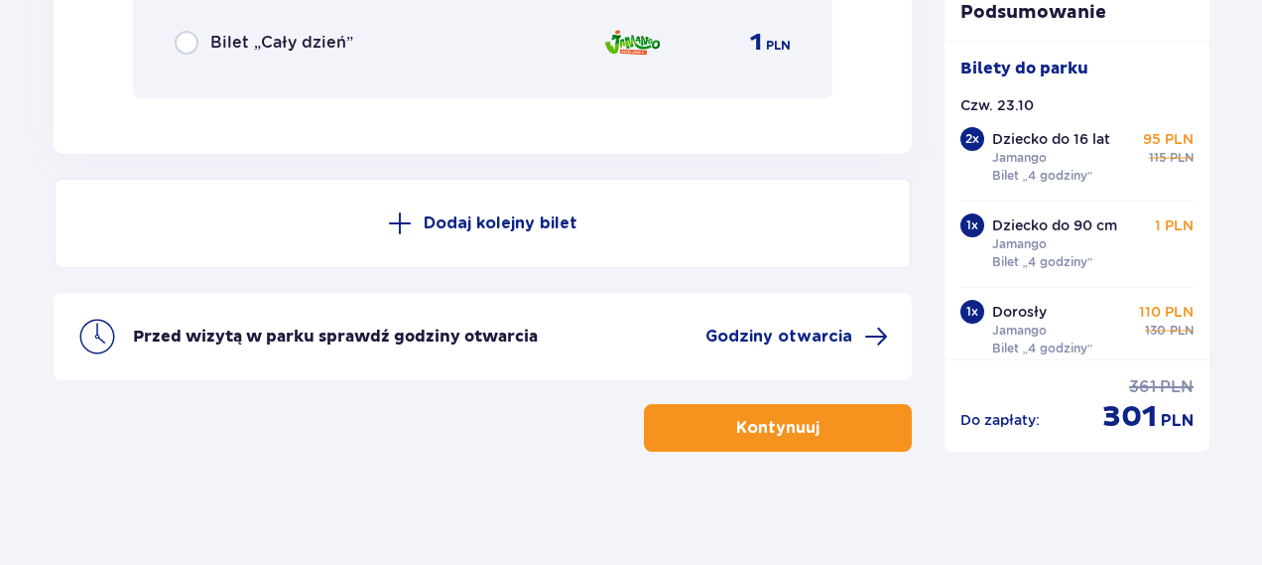
scroll to position [6386, 0]
